Goal: Information Seeking & Learning: Learn about a topic

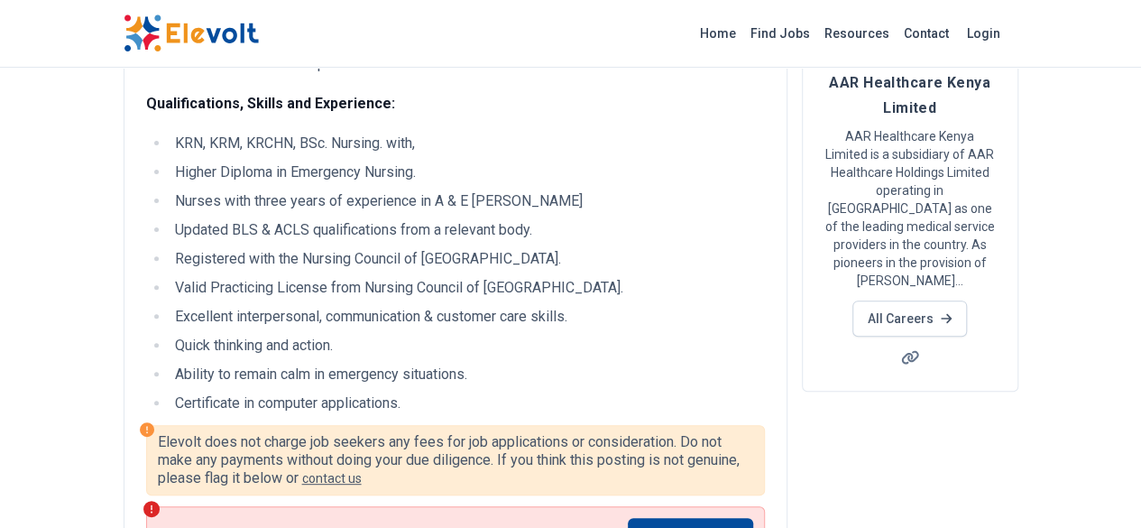
scroll to position [194, 0]
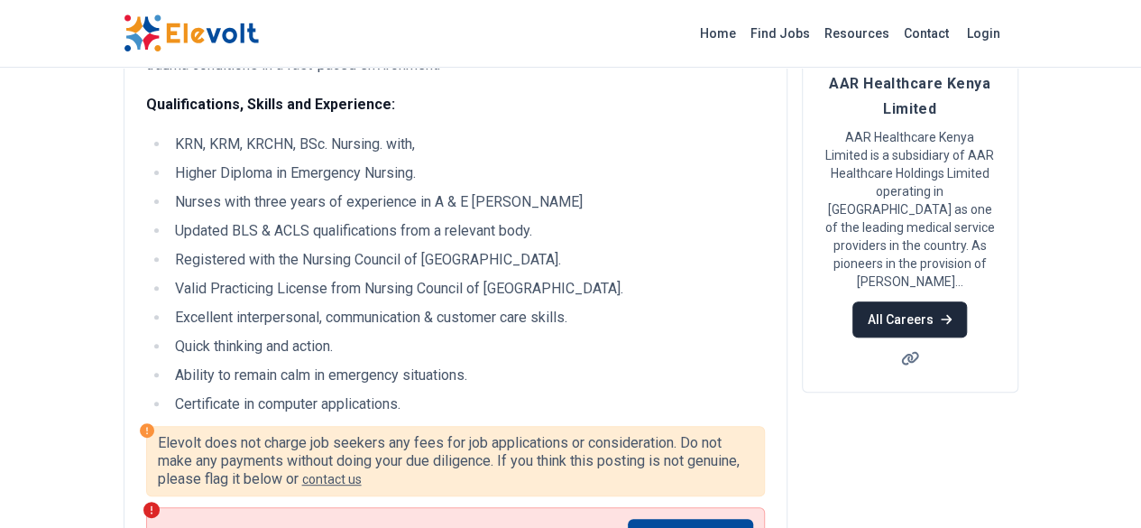
click at [967, 301] on link "All Careers" at bounding box center [909, 319] width 115 height 36
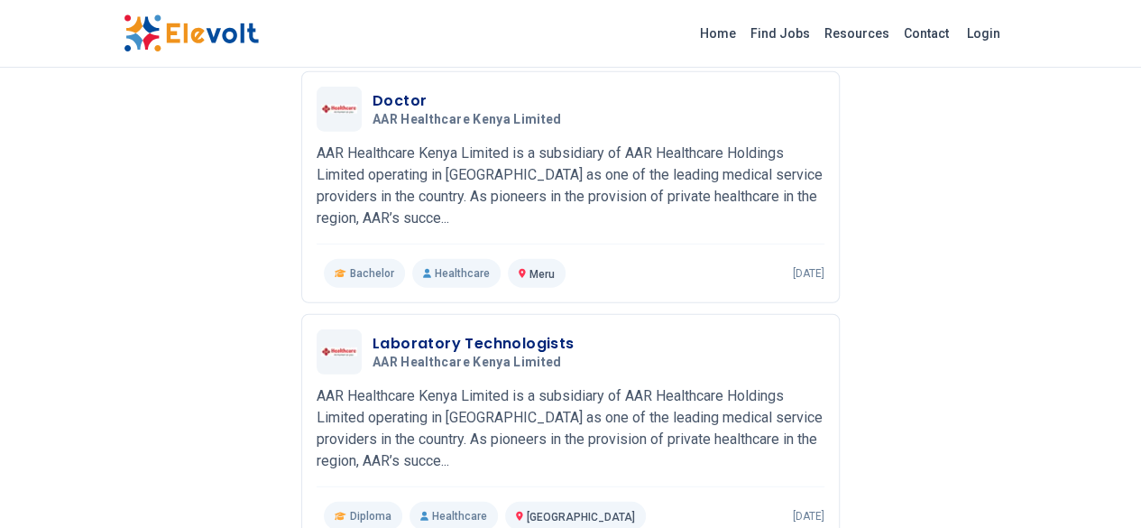
scroll to position [2217, 0]
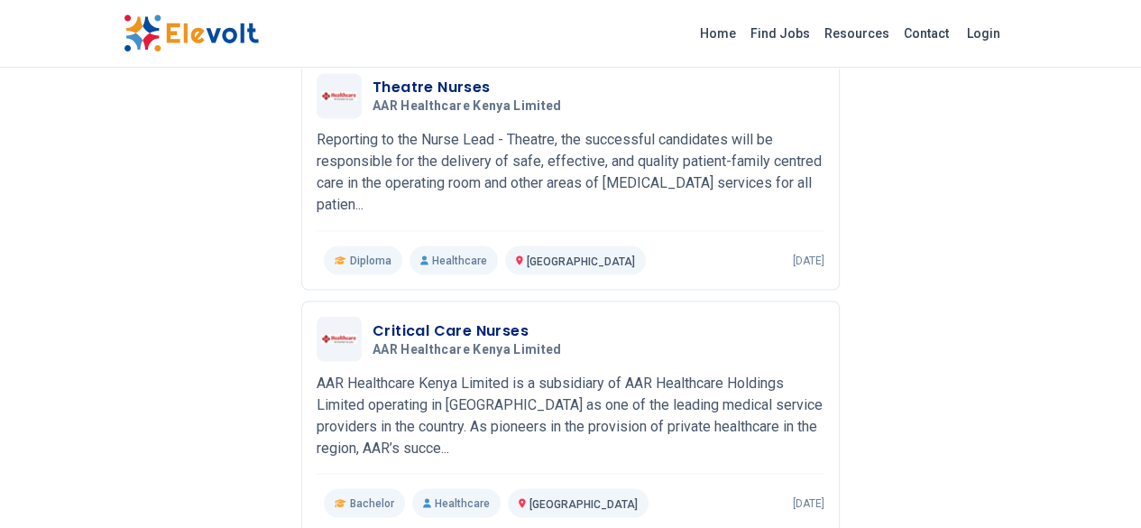
scroll to position [1452, 0]
